Goal: Task Accomplishment & Management: Use online tool/utility

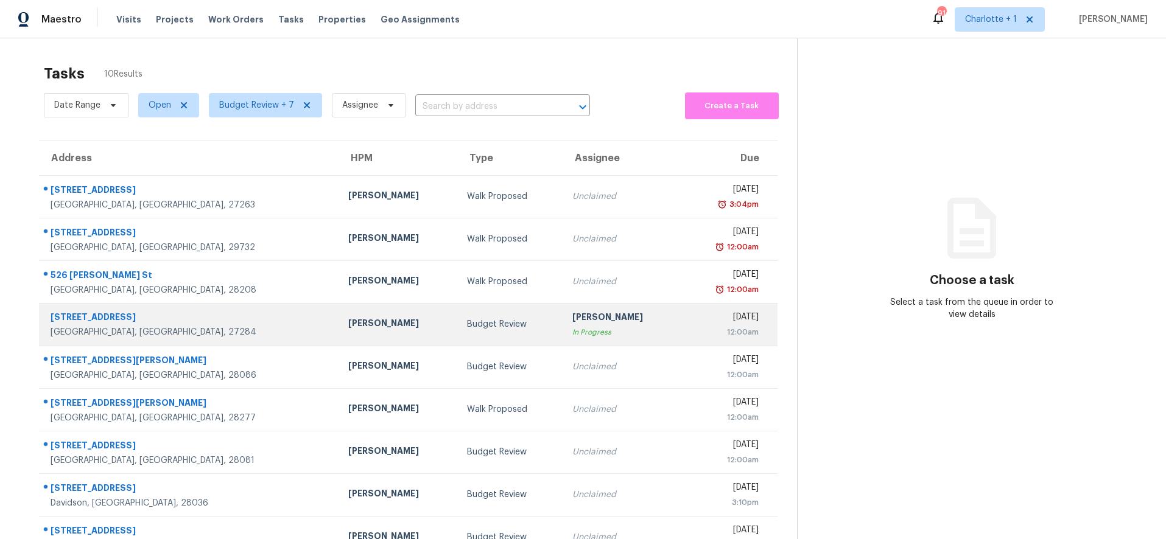
scroll to position [81, 0]
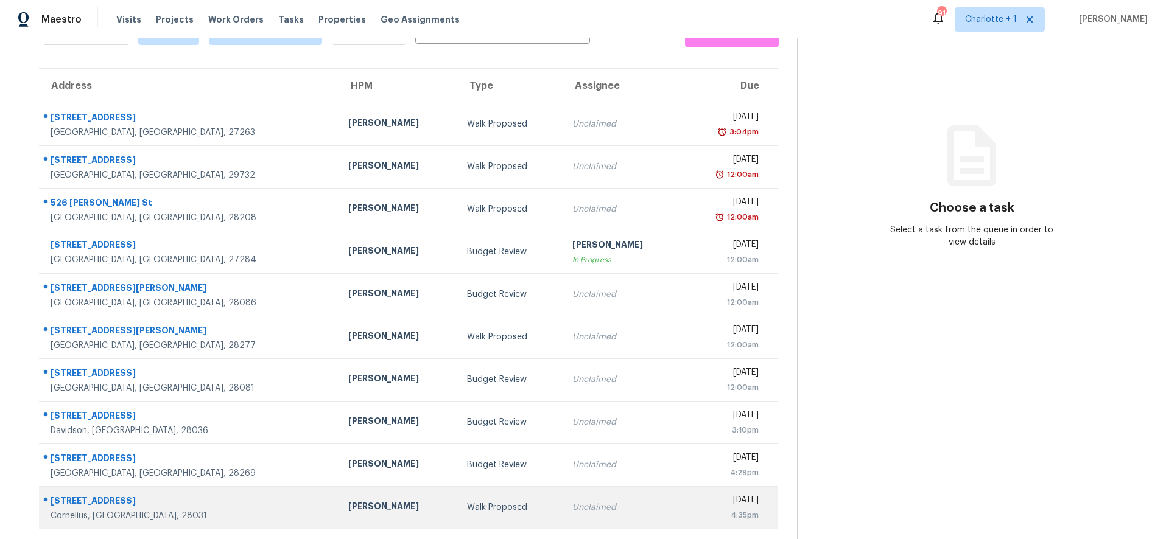
click at [206, 495] on div "19410 Smithville Ln" at bounding box center [190, 502] width 278 height 15
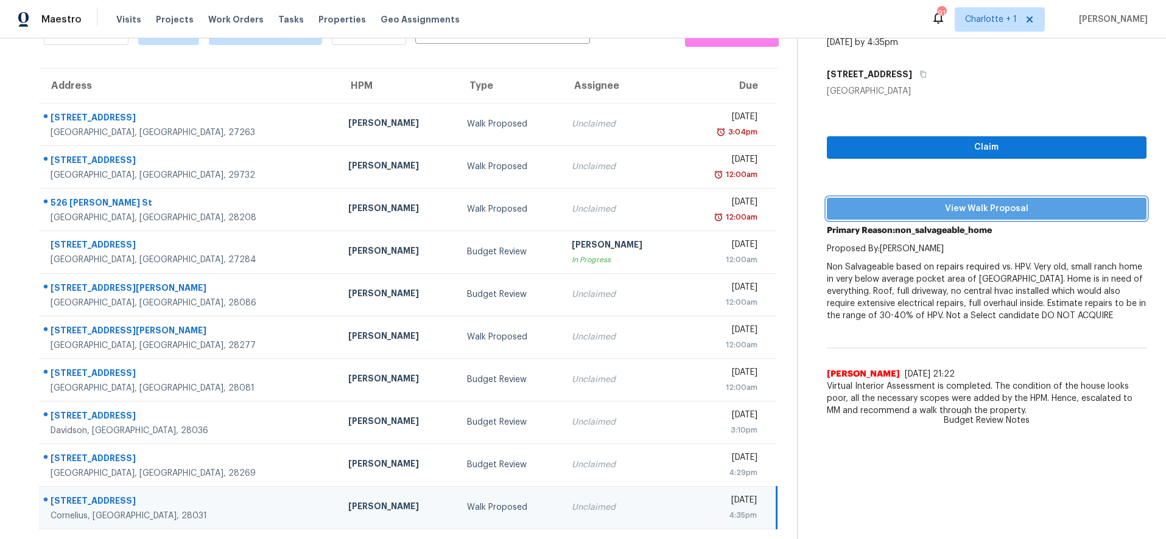
click at [961, 202] on span "View Walk Proposal" at bounding box center [987, 209] width 301 height 15
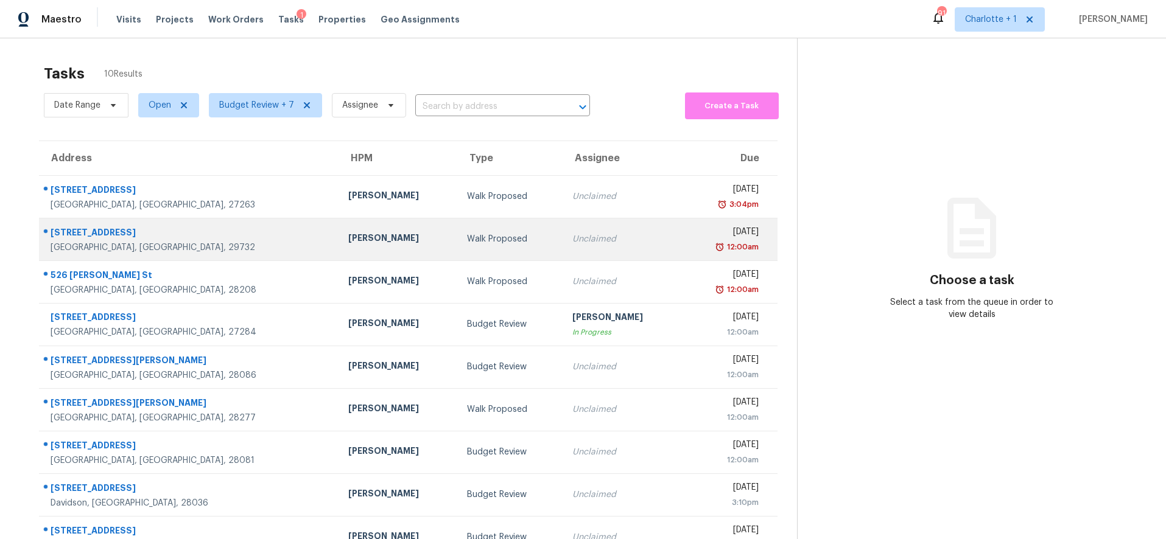
click at [230, 240] on div "[STREET_ADDRESS]" at bounding box center [190, 233] width 278 height 15
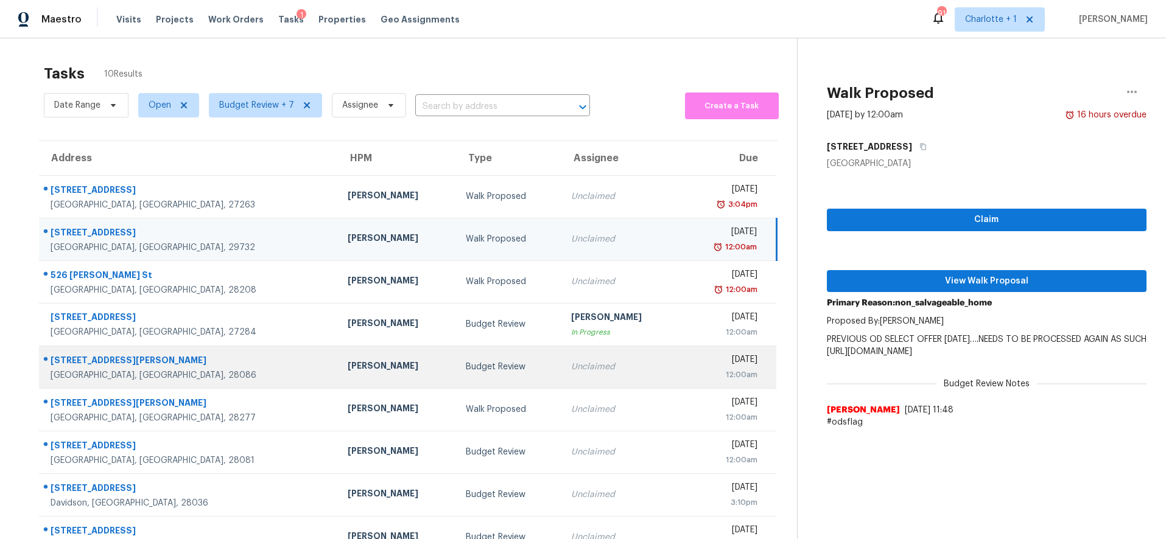
click at [172, 353] on div at bounding box center [184, 361] width 289 height 16
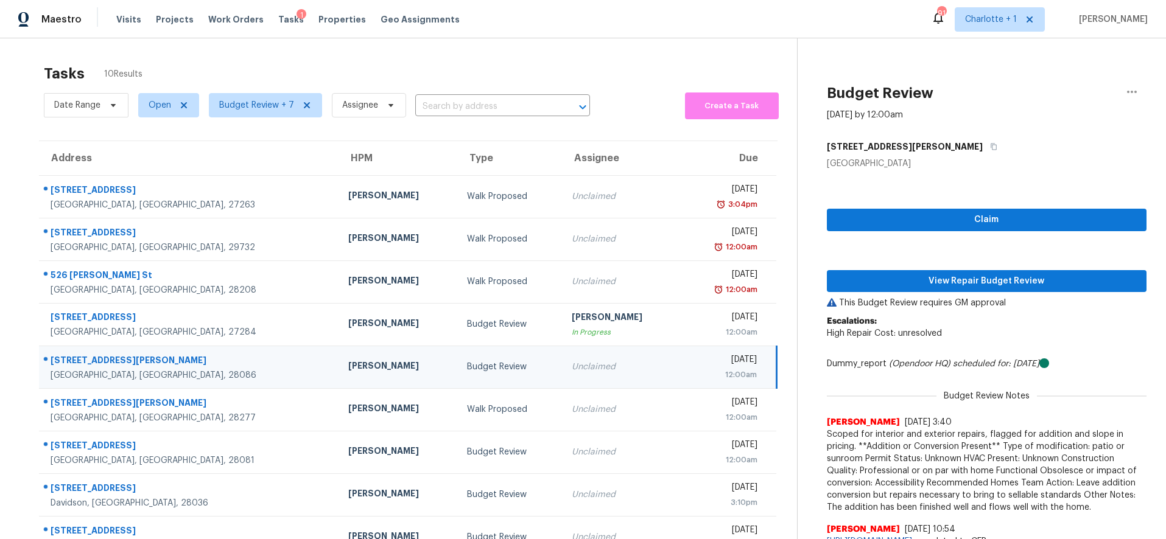
click at [1045, 232] on div "Claim View Repair Budget Review This Budget Review requires GM approval Escalat…" at bounding box center [987, 362] width 320 height 384
click at [1043, 223] on span "Claim" at bounding box center [987, 219] width 301 height 15
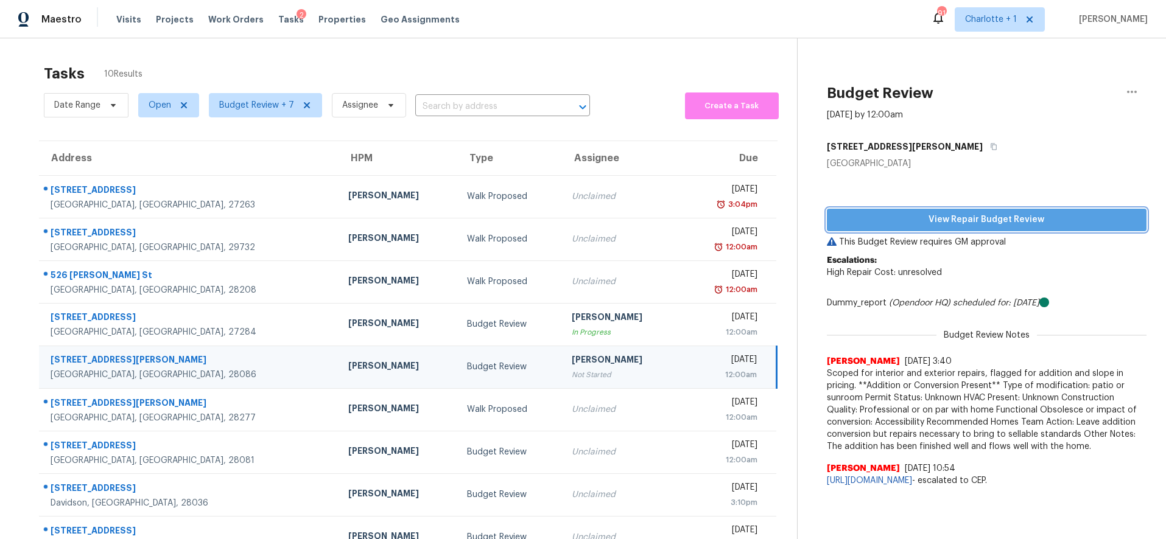
click at [980, 224] on span "View Repair Budget Review" at bounding box center [987, 219] width 301 height 15
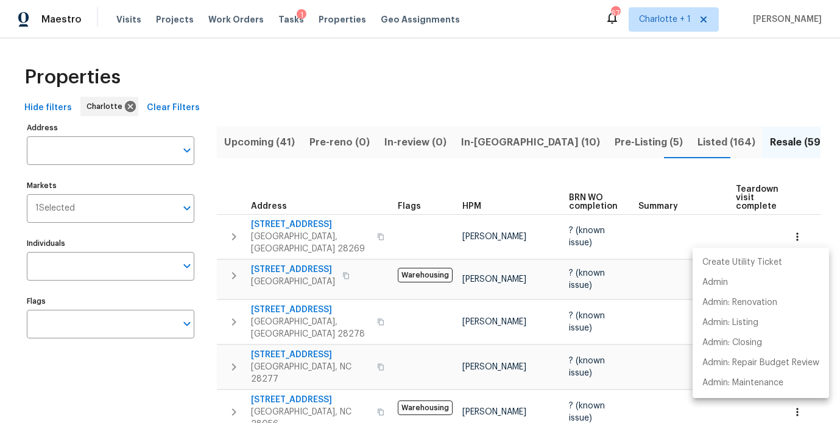
scroll to position [0, 162]
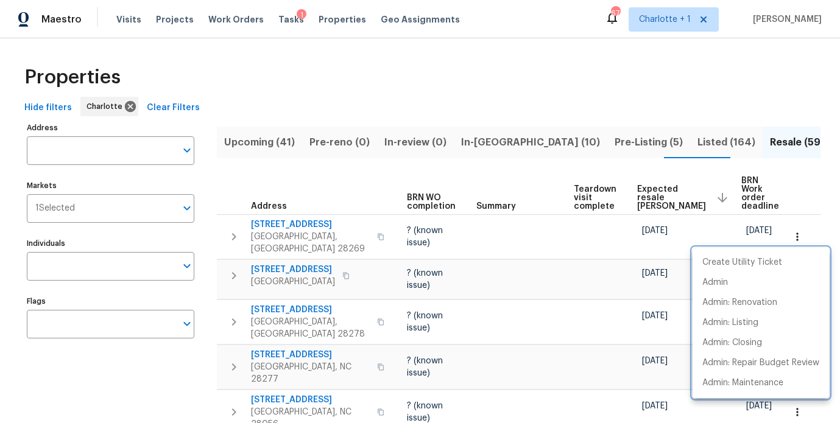
drag, startPoint x: 503, startPoint y: 51, endPoint x: 494, endPoint y: 49, distance: 9.2
click at [500, 51] on div at bounding box center [420, 211] width 840 height 423
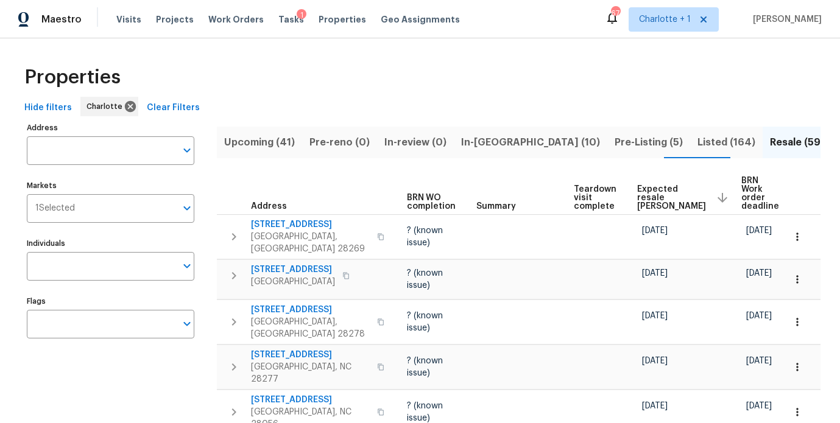
drag, startPoint x: 604, startPoint y: 66, endPoint x: 303, endPoint y: 29, distance: 303.1
click at [603, 66] on div "Properties" at bounding box center [419, 77] width 801 height 39
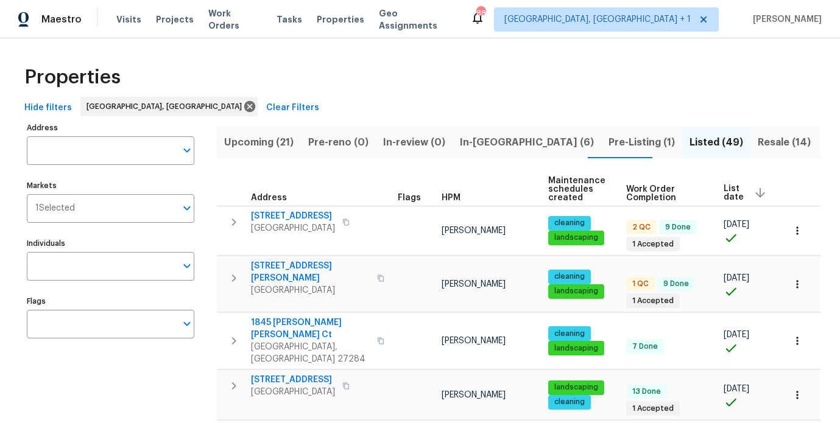
click at [403, 68] on div "Properties" at bounding box center [419, 77] width 801 height 39
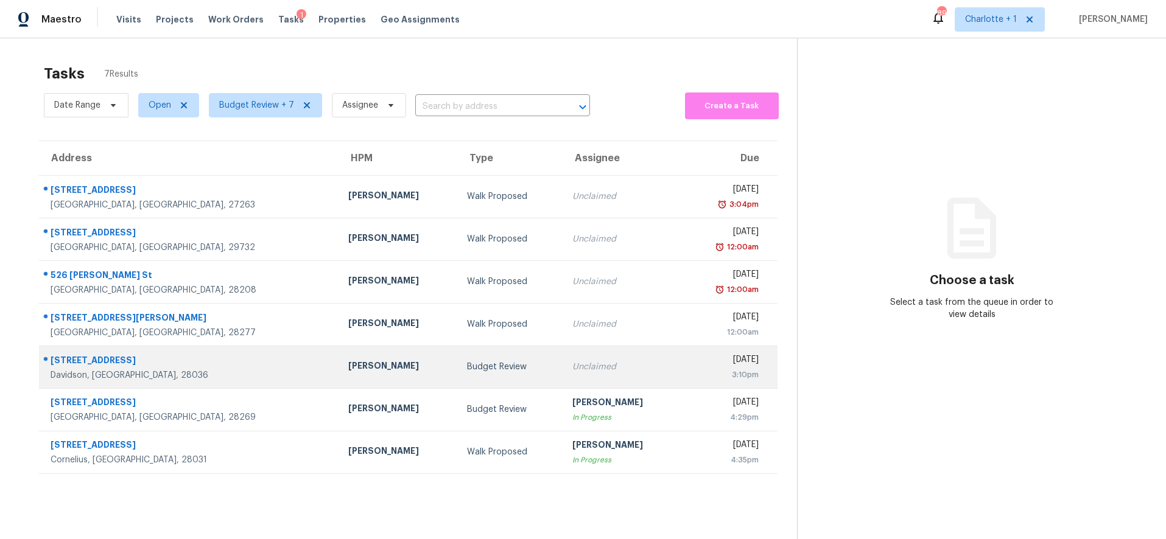
scroll to position [47, 0]
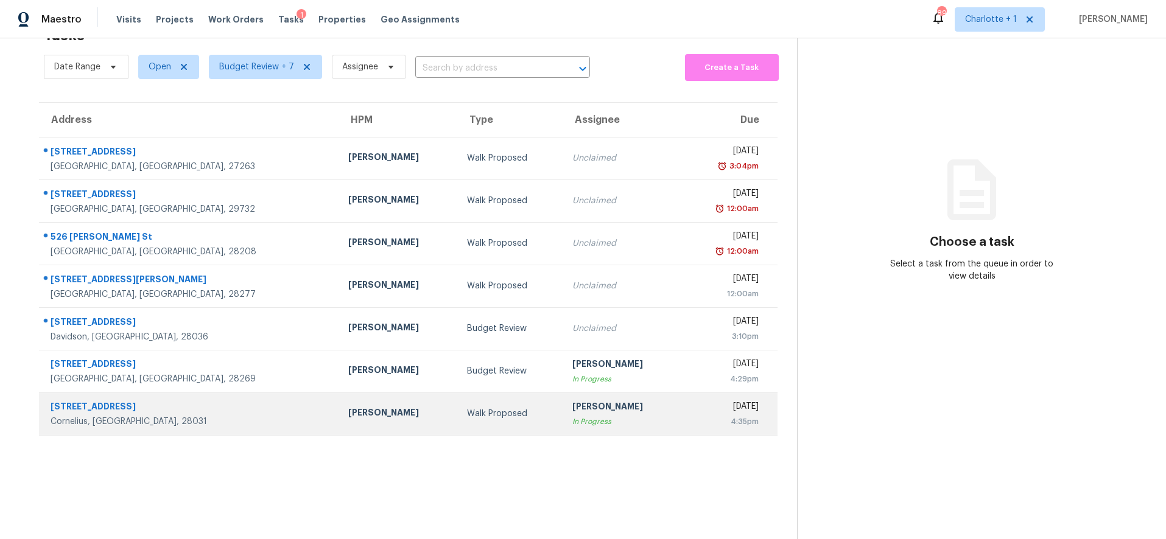
click at [348, 407] on div "[PERSON_NAME]" at bounding box center [397, 414] width 99 height 15
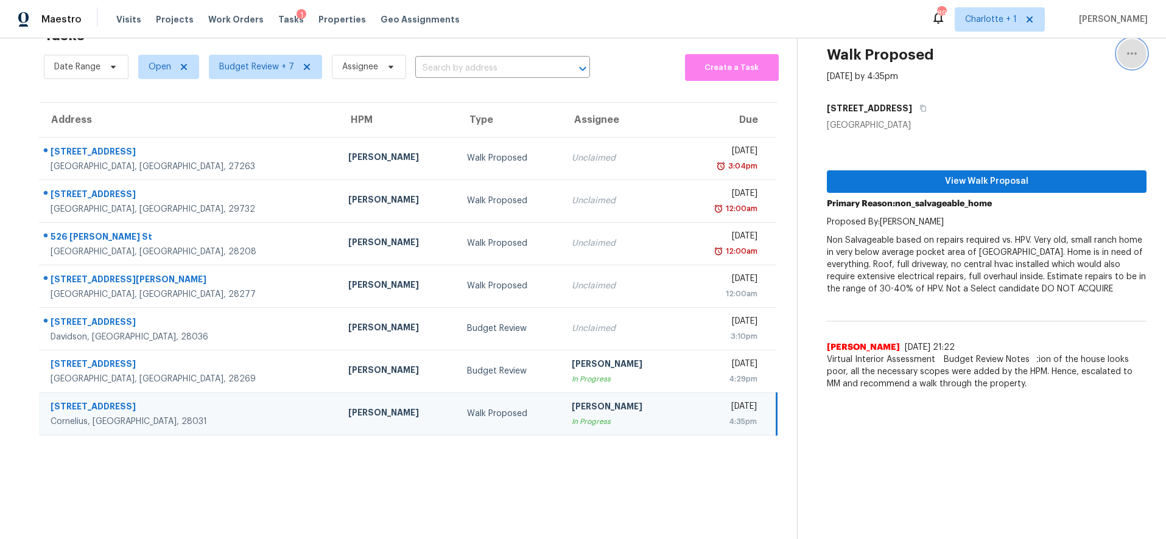
click at [1125, 46] on icon "button" at bounding box center [1132, 53] width 15 height 15
click at [1071, 71] on div "Unclaim this task" at bounding box center [1053, 72] width 95 height 12
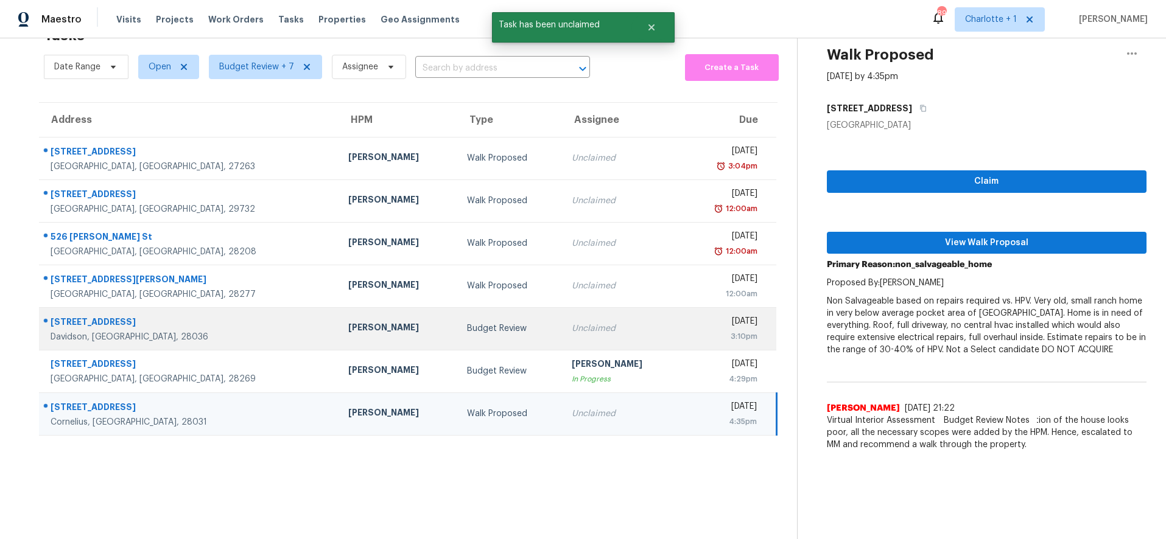
click at [467, 323] on div "Budget Review" at bounding box center [510, 329] width 86 height 12
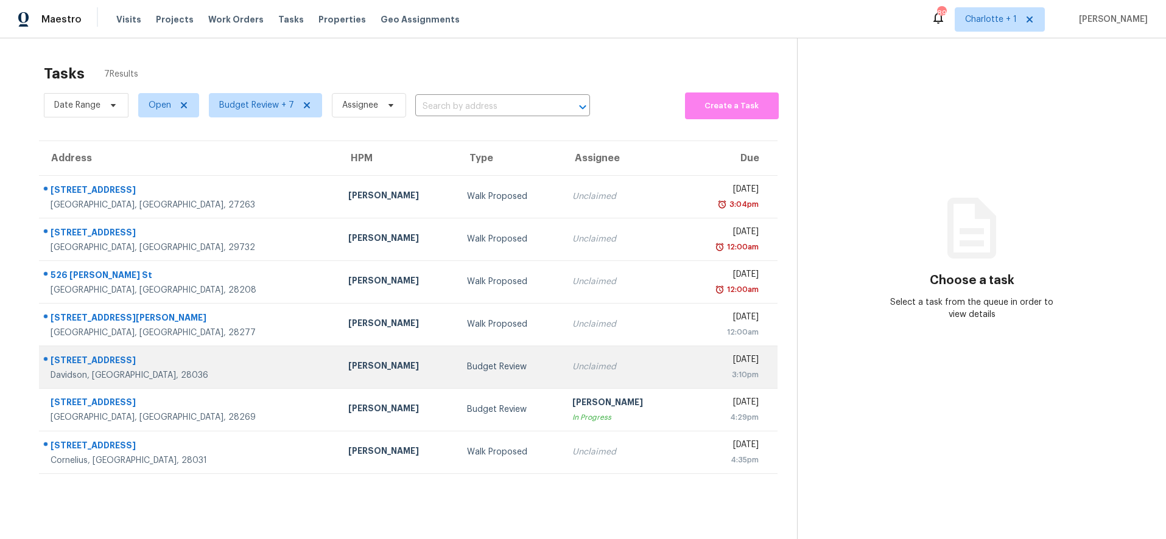
click at [348, 360] on div "[PERSON_NAME]" at bounding box center [397, 367] width 99 height 15
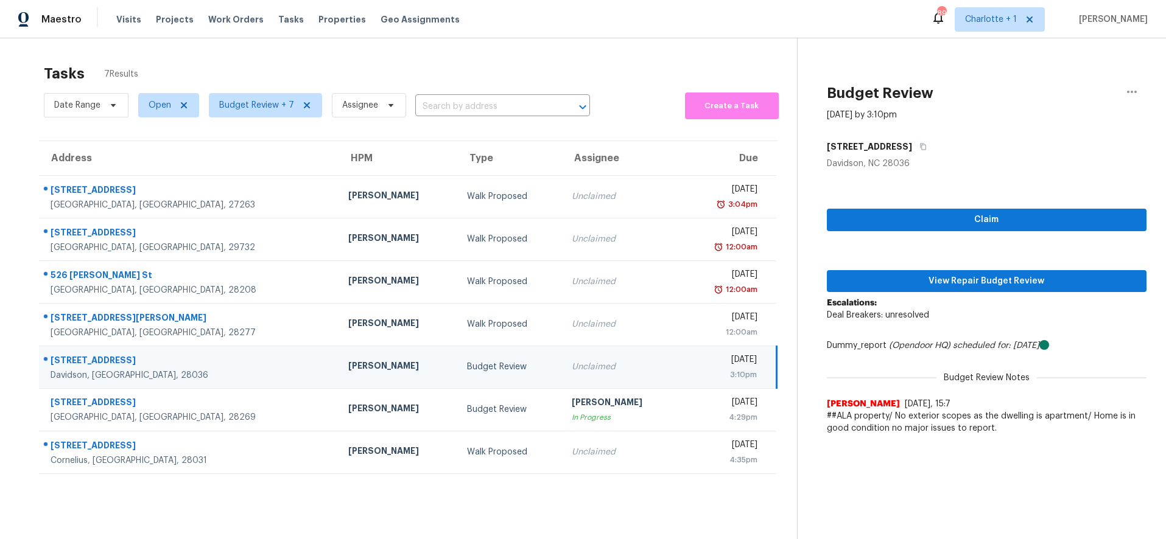
click at [339, 364] on td "[PERSON_NAME]" at bounding box center [398, 367] width 119 height 43
click at [901, 292] on button "View Repair Budget Review" at bounding box center [987, 281] width 320 height 23
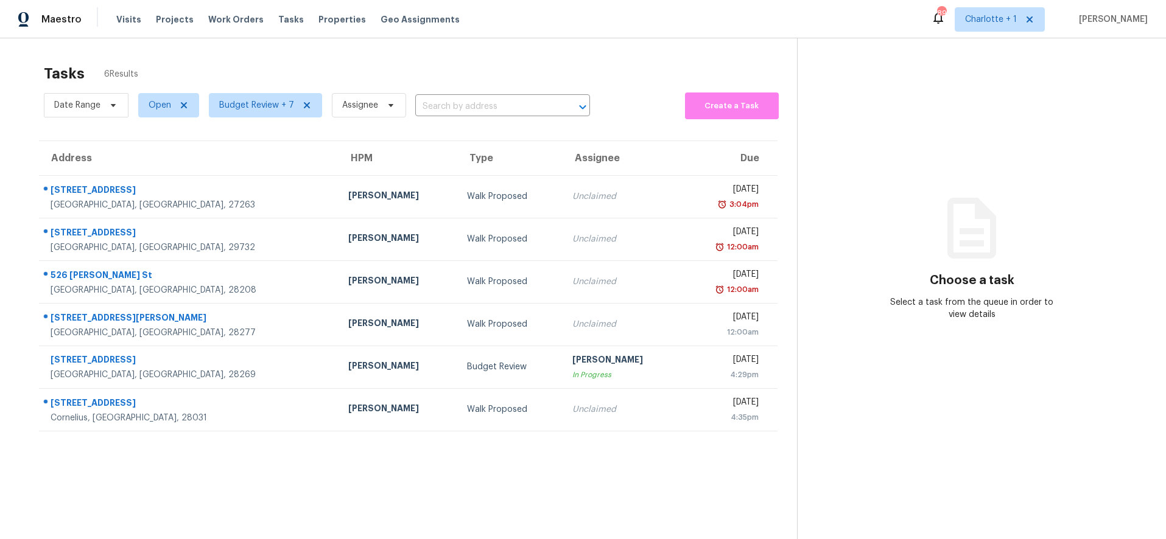
click at [547, 468] on section "Tasks 6 Results Date Range Open Budget Review + 7 Assignee ​ Create a Task Addr…" at bounding box center [408, 318] width 778 height 520
